Goal: Task Accomplishment & Management: Use online tool/utility

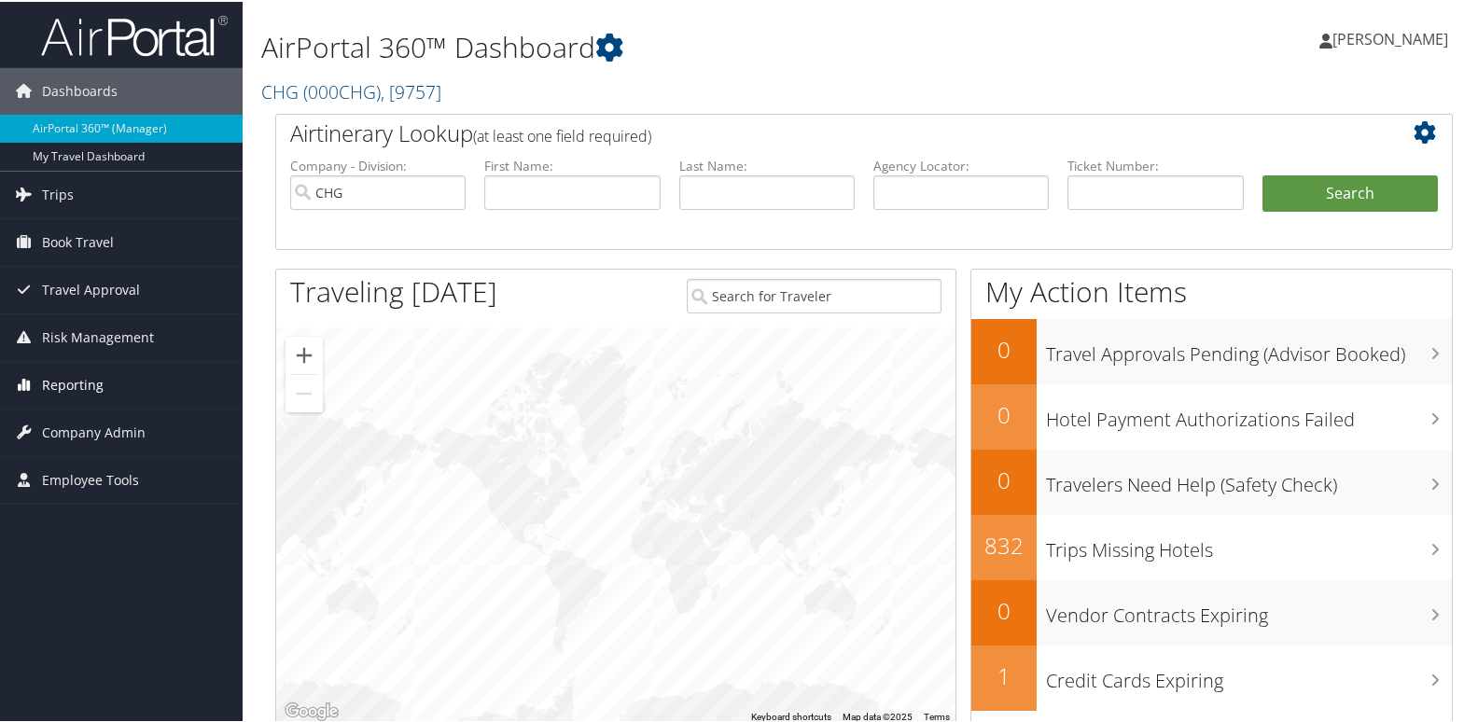
click at [54, 388] on span "Reporting" at bounding box center [73, 383] width 62 height 47
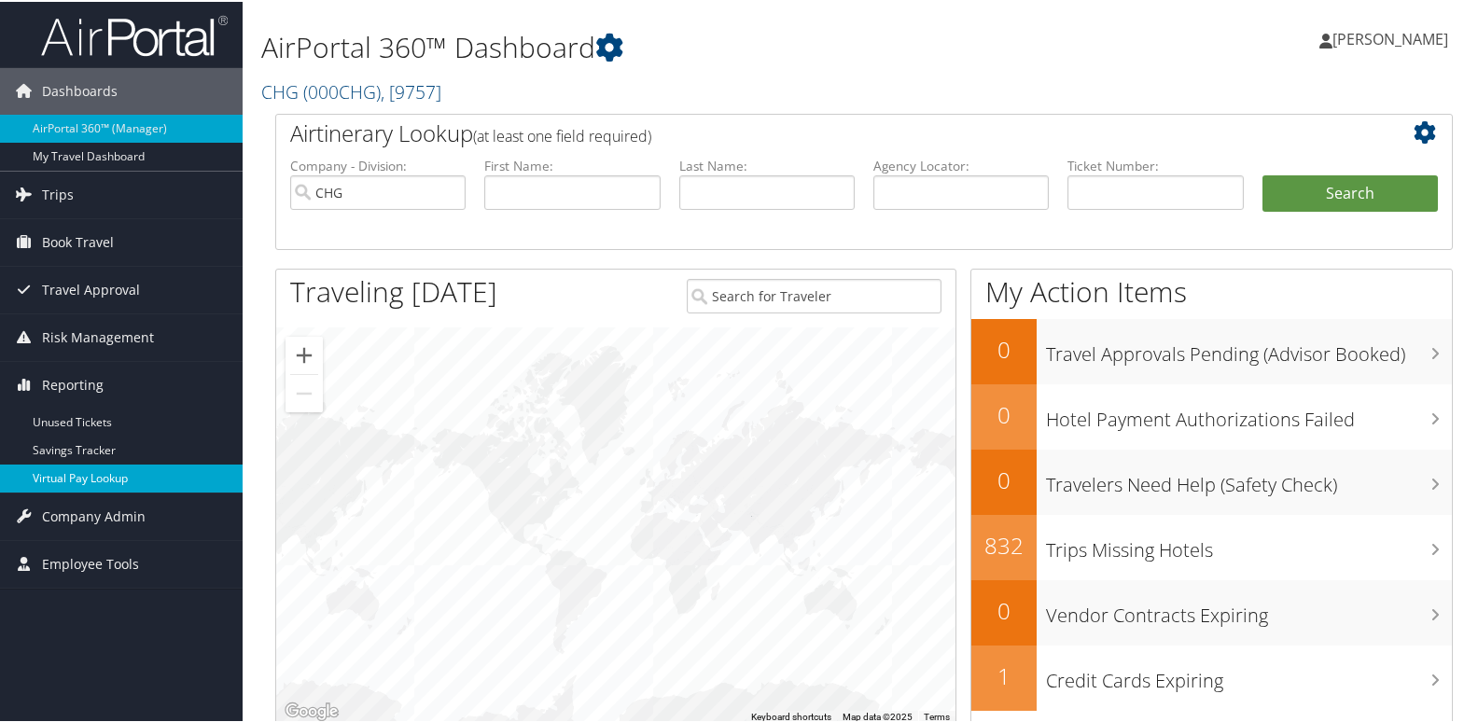
click at [81, 478] on link "Virtual Pay Lookup" at bounding box center [121, 477] width 243 height 28
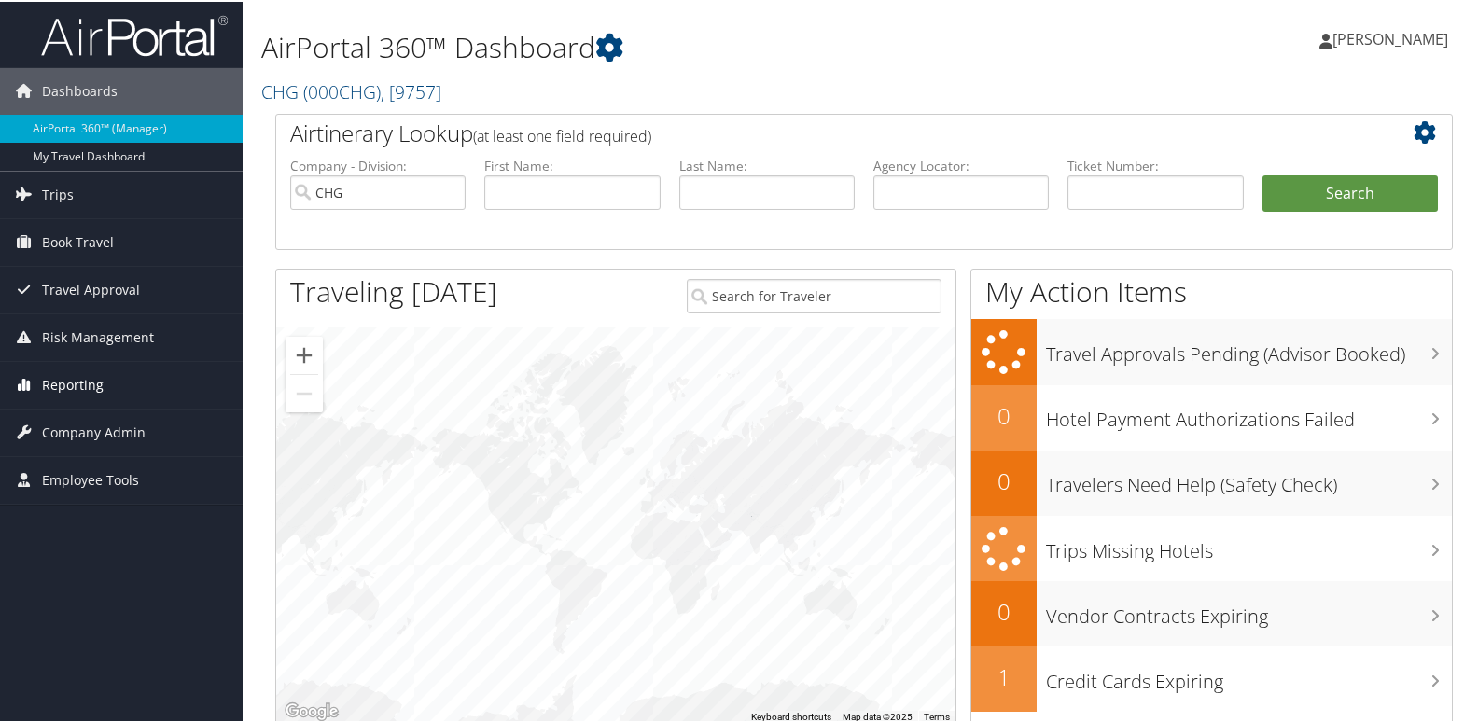
click at [58, 384] on span "Reporting" at bounding box center [73, 383] width 62 height 47
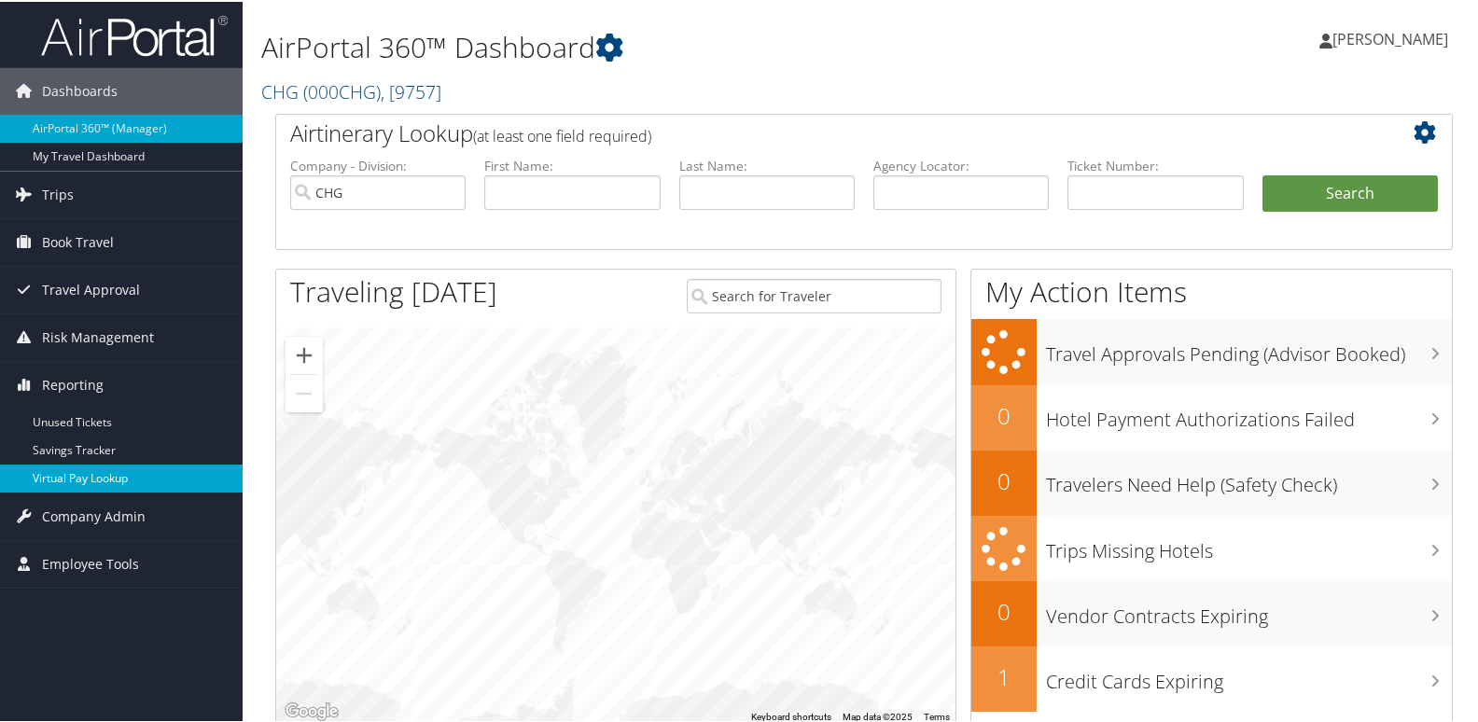
click at [76, 479] on link "Virtual Pay Lookup" at bounding box center [121, 477] width 243 height 28
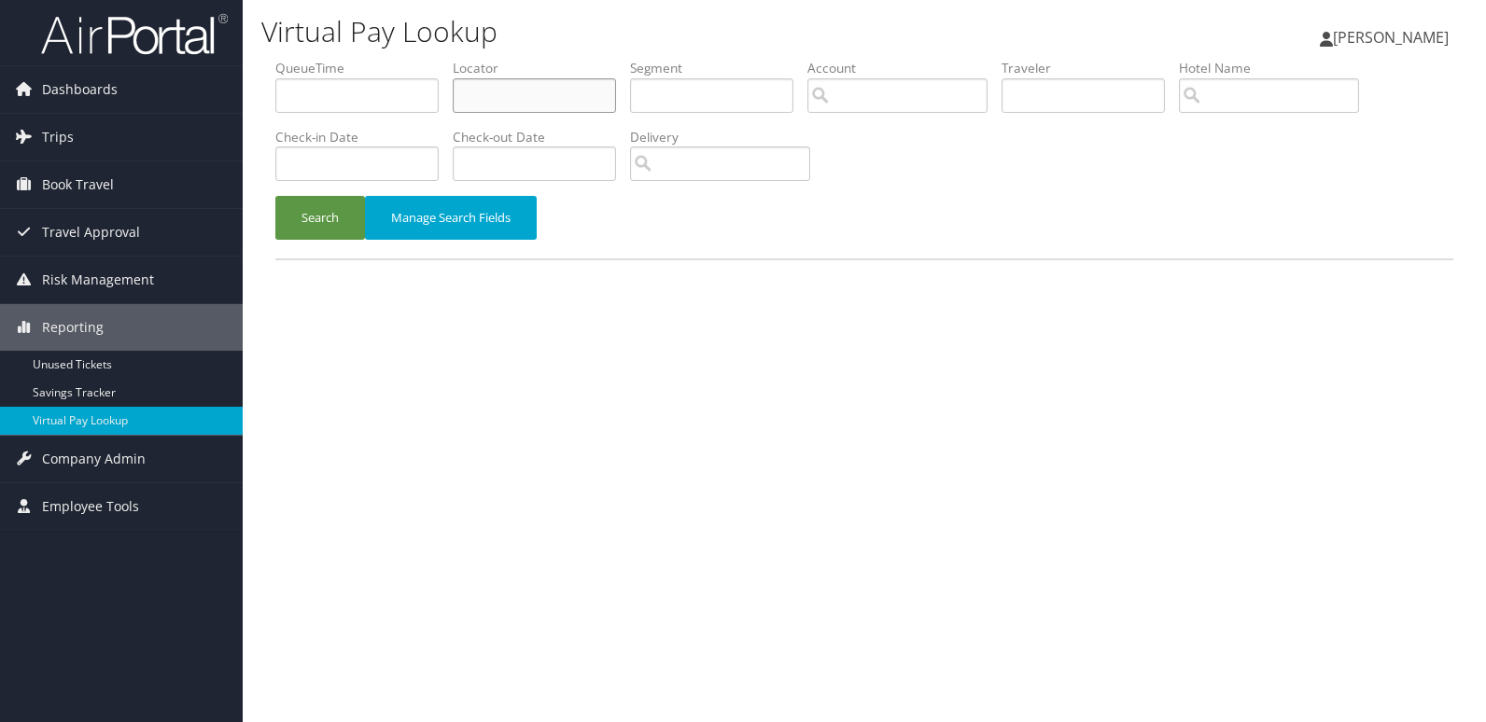
click at [524, 103] on input "text" at bounding box center [534, 95] width 163 height 35
paste input "OXNRZJ"
type input "OXNRZJ"
click at [356, 230] on button "Search" at bounding box center [320, 218] width 90 height 44
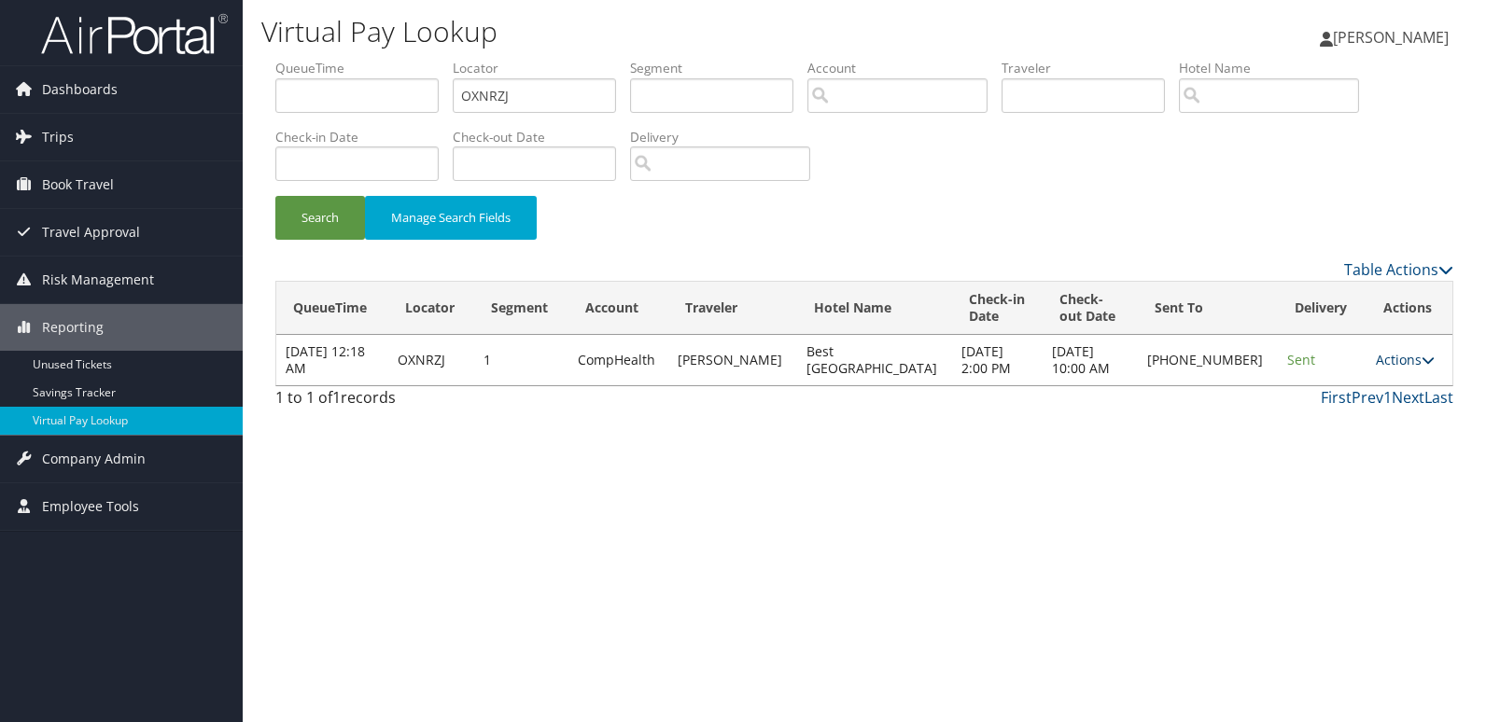
click at [1384, 358] on link "Actions" at bounding box center [1404, 360] width 59 height 18
click at [1351, 418] on link "Logs" at bounding box center [1340, 419] width 160 height 32
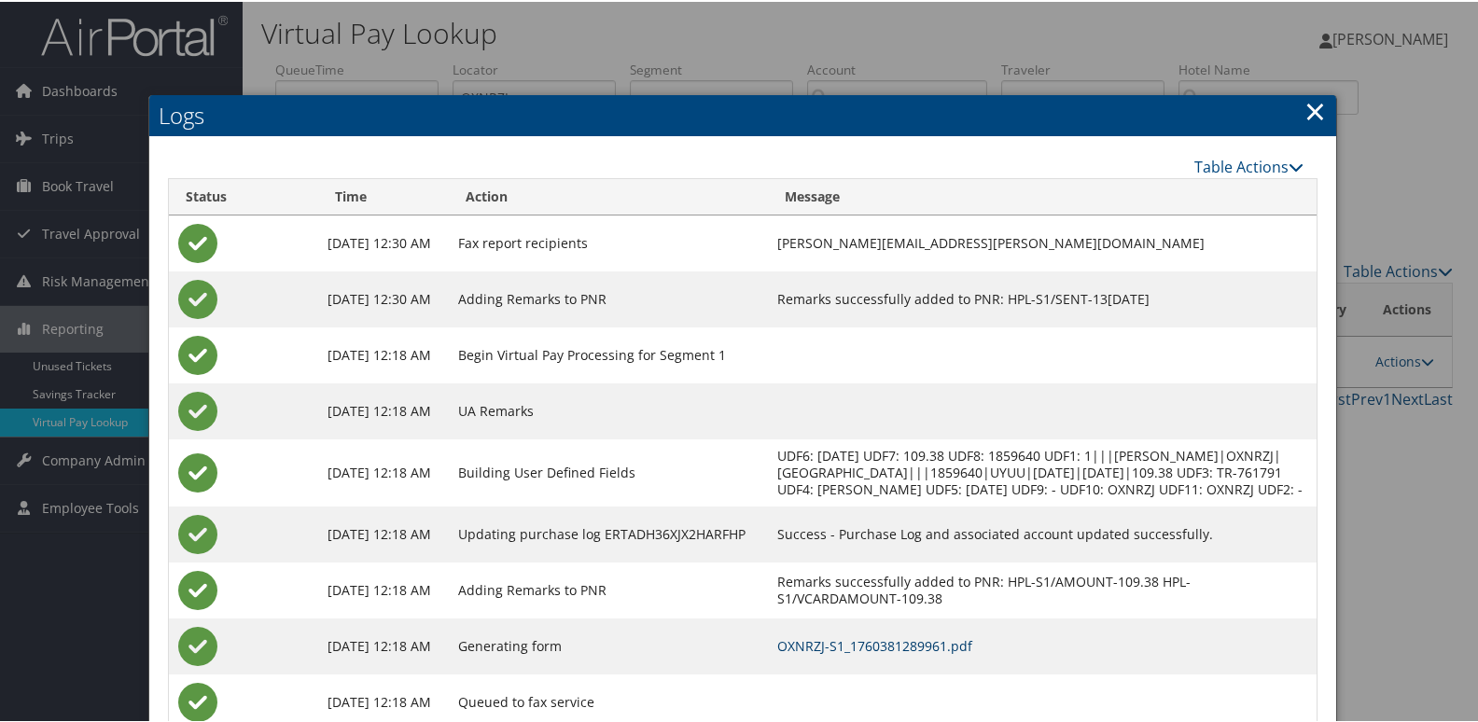
click at [952, 653] on link "OXNRZJ-S1_1760381289961.pdf" at bounding box center [874, 644] width 195 height 18
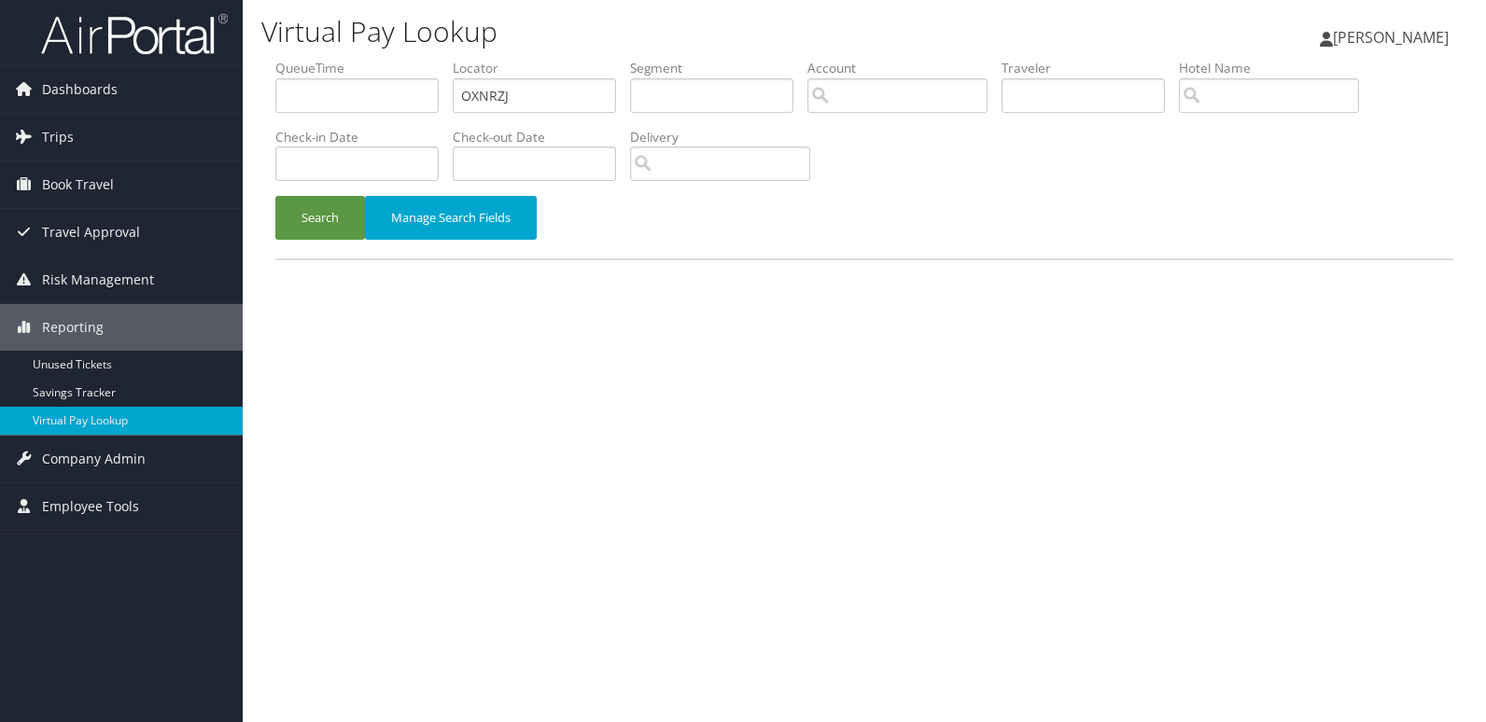
click at [394, 59] on ul "QueueTime Locator OXNRZJ Segment Account Traveler Hotel Name Check-in Date Chec…" at bounding box center [864, 59] width 1178 height 0
type input "WQGYGI"
click at [342, 214] on button "Search" at bounding box center [320, 218] width 90 height 44
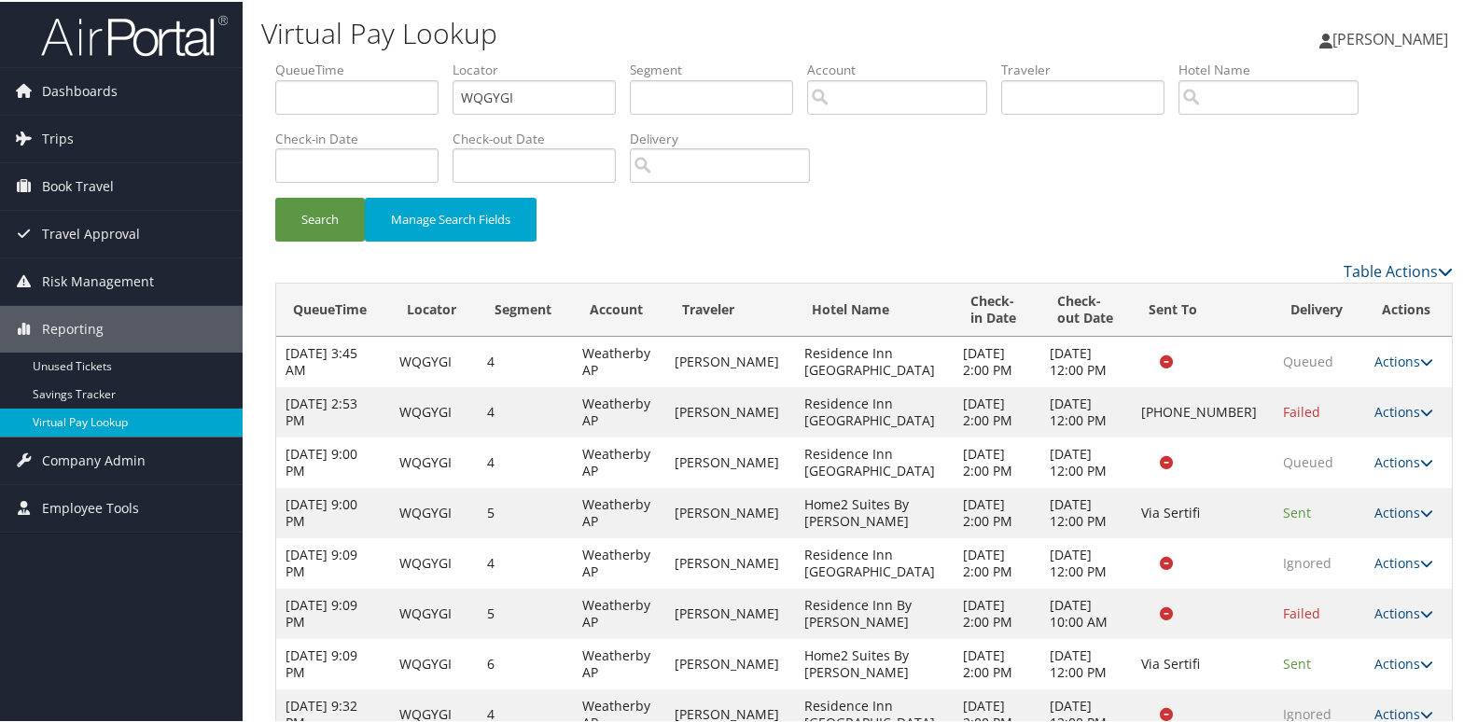
click at [70, 428] on link "Virtual Pay Lookup" at bounding box center [121, 421] width 243 height 28
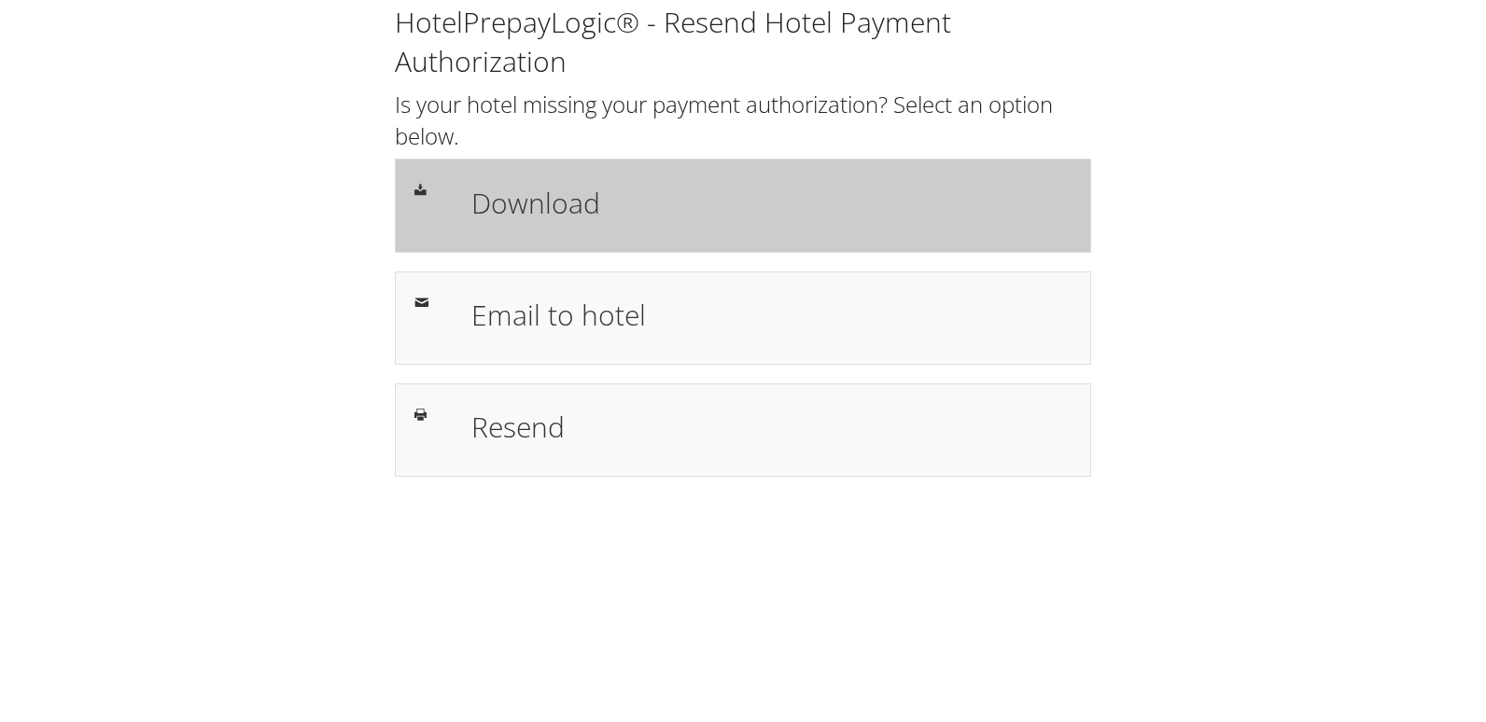
click at [515, 184] on h1 "Download" at bounding box center [771, 203] width 600 height 42
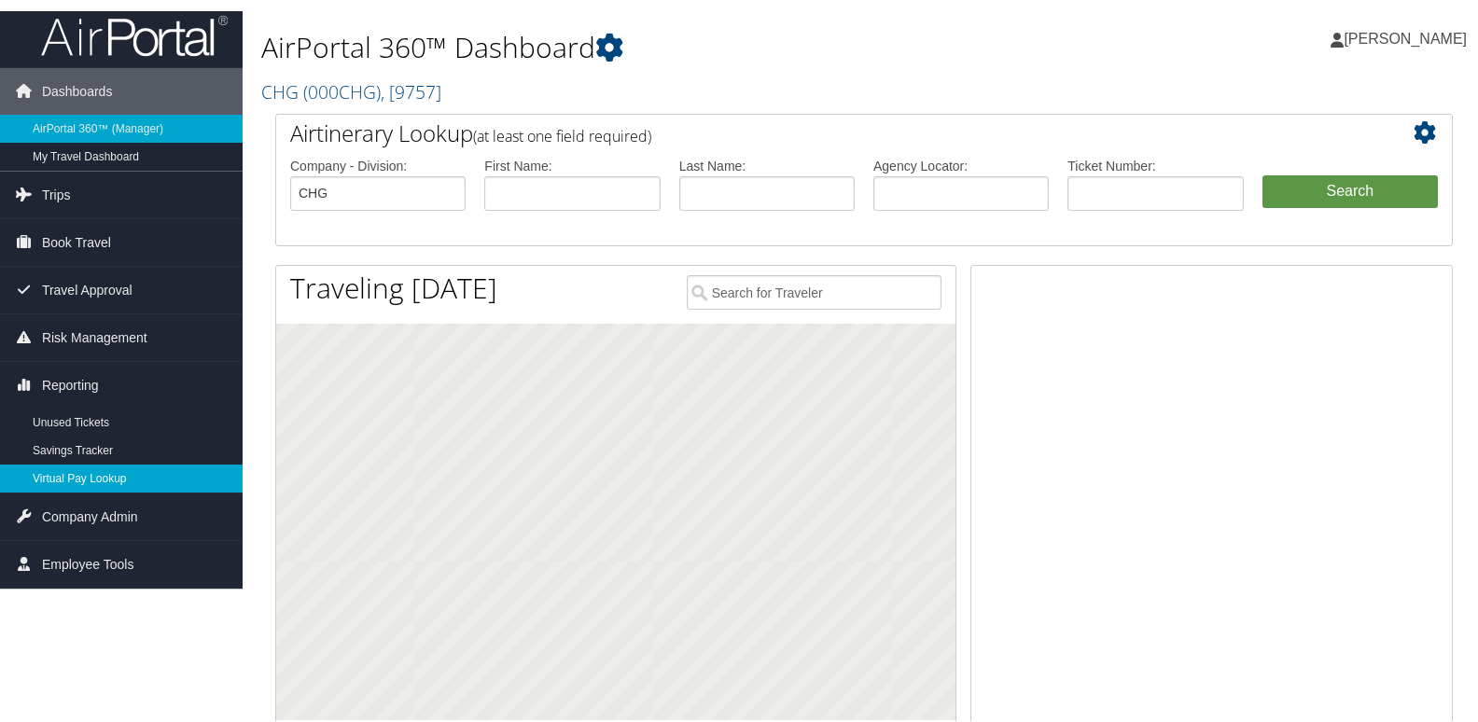
click at [63, 473] on link "Virtual Pay Lookup" at bounding box center [121, 477] width 243 height 28
